Goal: Book appointment/travel/reservation

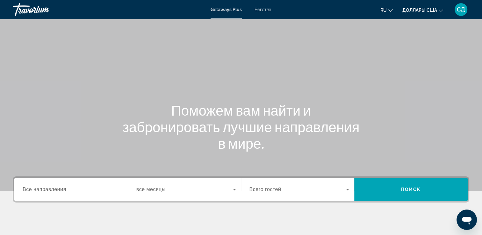
click at [270, 11] on span "Бегства" at bounding box center [263, 9] width 17 height 5
click at [88, 192] on input "Destination Все направления" at bounding box center [73, 190] width 100 height 8
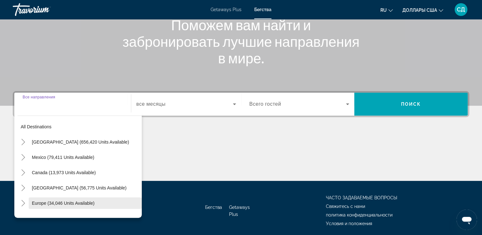
scroll to position [109, 0]
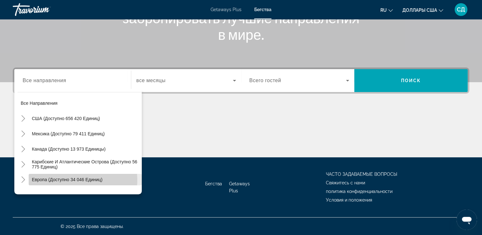
click at [76, 180] on span "Европа (доступно 34 046 единиц)" at bounding box center [67, 179] width 71 height 5
type input "**********"
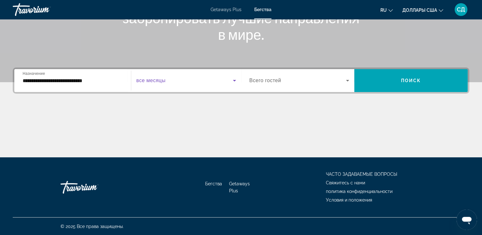
click at [203, 80] on span "Виджет поиска" at bounding box center [184, 81] width 97 height 8
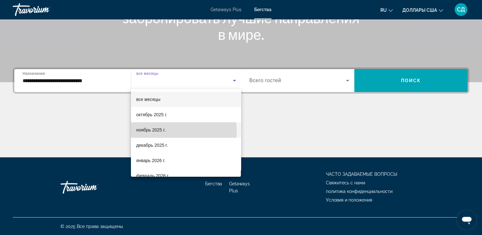
click at [154, 132] on font "ноябрь 2025 г." at bounding box center [150, 129] width 29 height 5
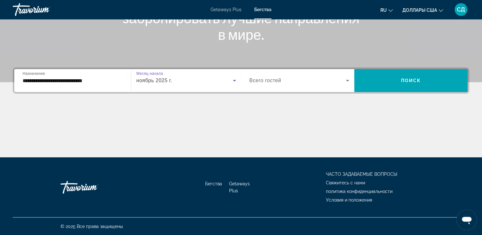
click at [312, 80] on span "Виджет поиска" at bounding box center [298, 81] width 97 height 8
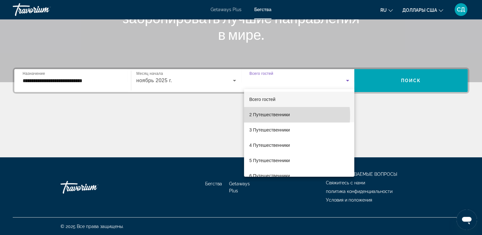
click at [282, 115] on font "2 Путешественники" at bounding box center [269, 114] width 41 height 5
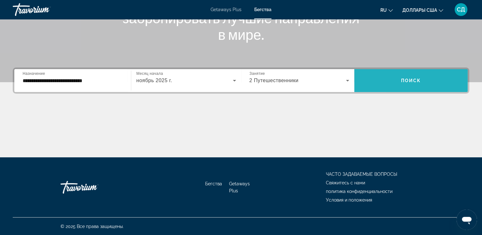
click at [388, 86] on span "Виджет поиска" at bounding box center [410, 80] width 113 height 15
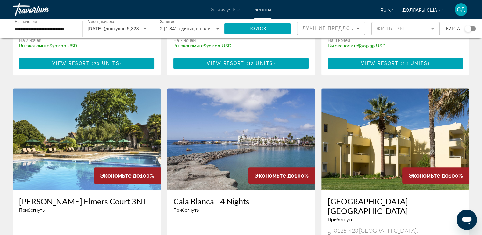
scroll to position [701, 0]
